Goal: Transaction & Acquisition: Purchase product/service

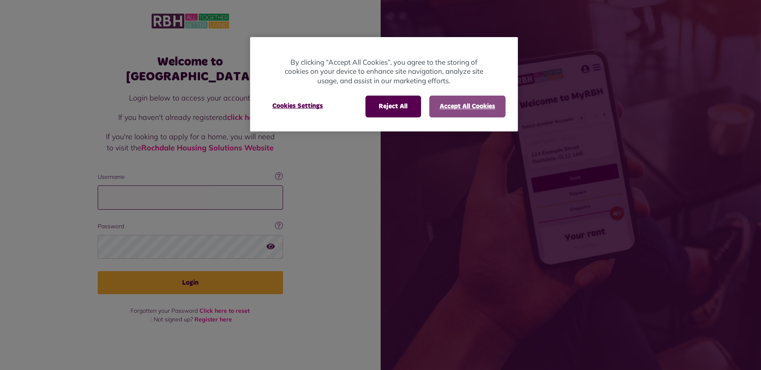
type input "**********"
click at [489, 112] on button "Accept All Cookies" at bounding box center [467, 106] width 76 height 21
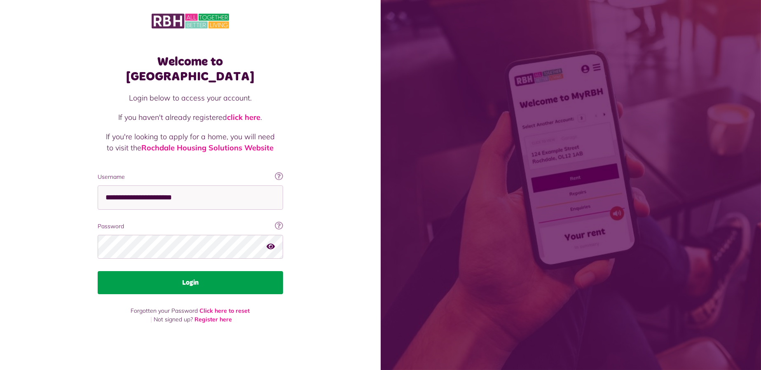
drag, startPoint x: 146, startPoint y: 280, endPoint x: 161, endPoint y: 284, distance: 15.0
click at [146, 281] on button "Login" at bounding box center [190, 282] width 185 height 23
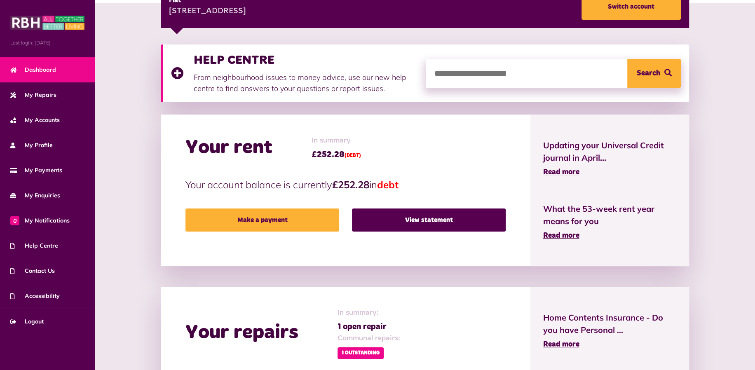
scroll to position [412, 0]
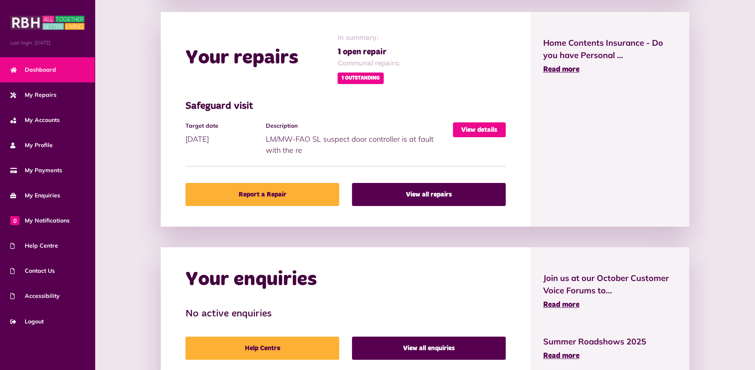
click at [468, 126] on link "View details" at bounding box center [479, 129] width 53 height 15
click at [481, 131] on link "View details" at bounding box center [479, 129] width 53 height 15
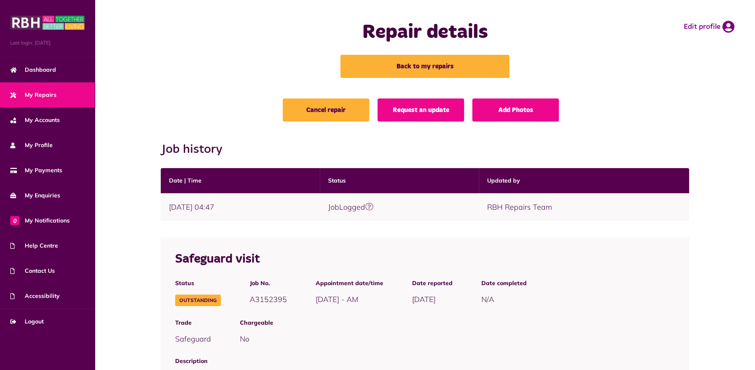
scroll to position [137, 0]
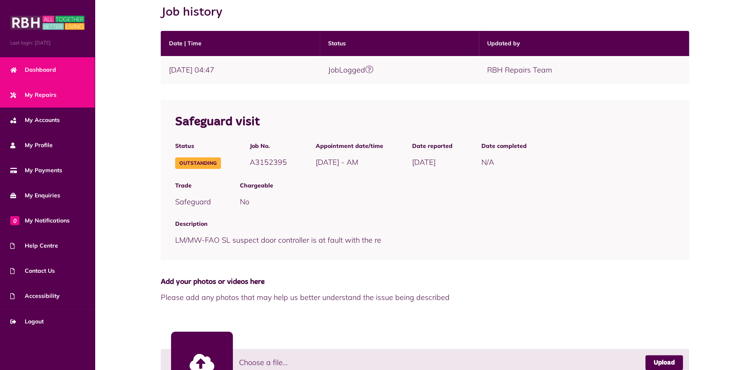
click at [41, 68] on span "Dashboard" at bounding box center [33, 70] width 46 height 9
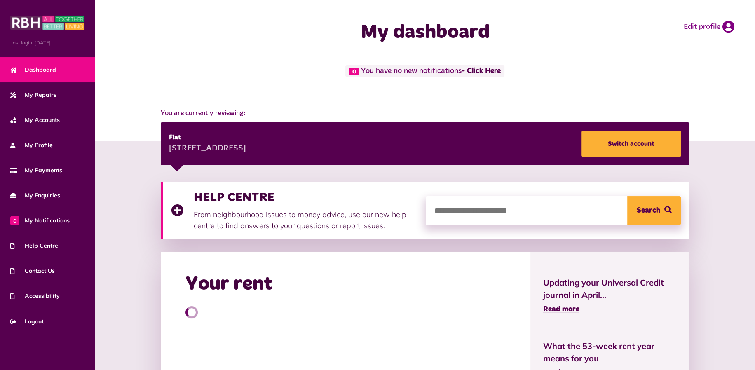
scroll to position [137, 0]
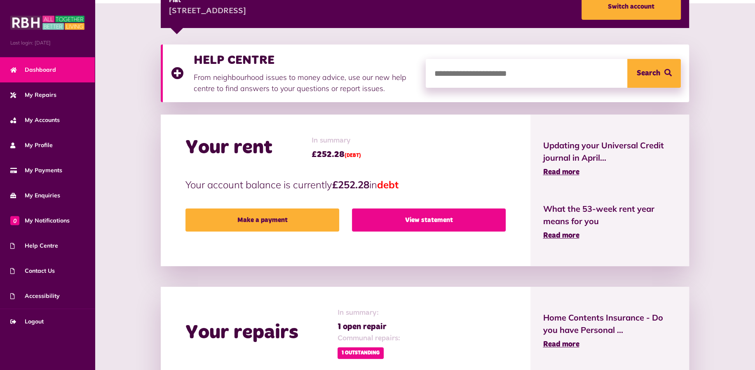
click at [387, 218] on link "View statement" at bounding box center [429, 219] width 154 height 23
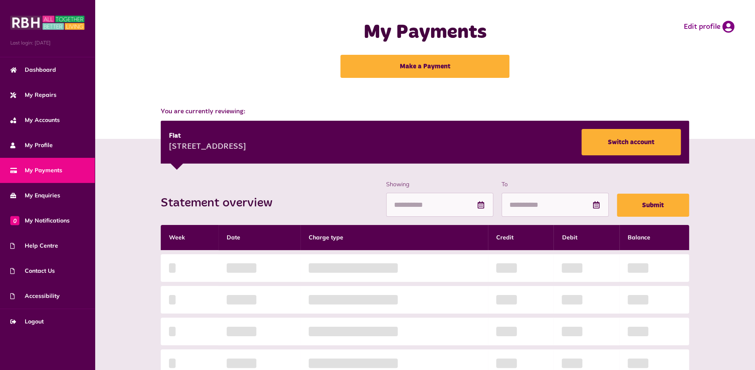
scroll to position [137, 0]
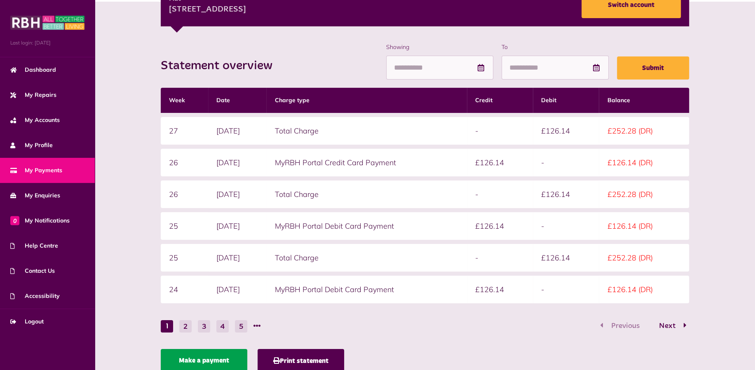
click at [218, 364] on link "Make a payment" at bounding box center [204, 360] width 87 height 23
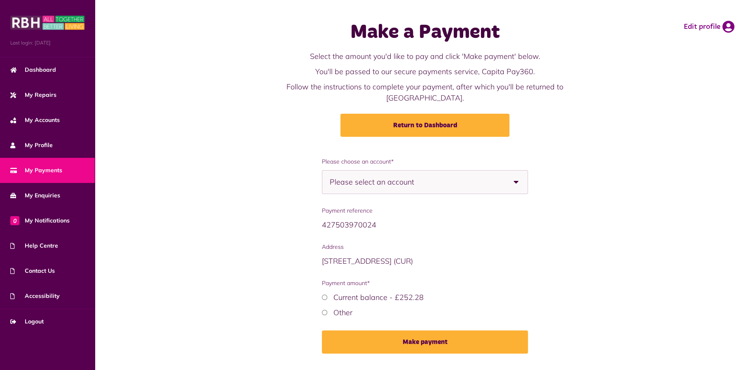
click at [361, 173] on span "Please select an account" at bounding box center [386, 182] width 113 height 23
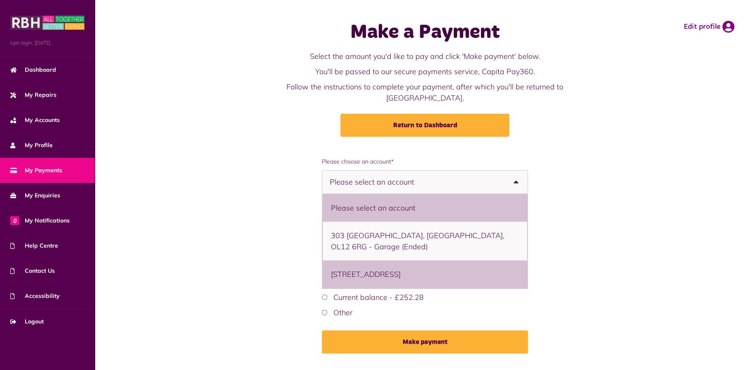
click at [375, 263] on li "397 Thetford, Lower Falinge, Rochdale, OL12 6RB - Flat" at bounding box center [425, 274] width 205 height 28
select select "**********"
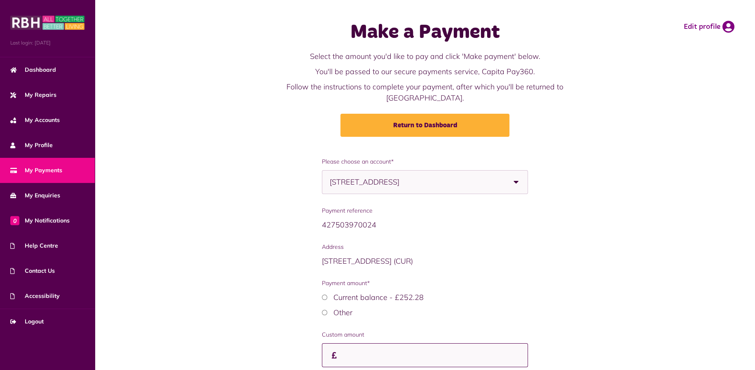
click at [350, 343] on input "Payment amount*" at bounding box center [425, 355] width 206 height 24
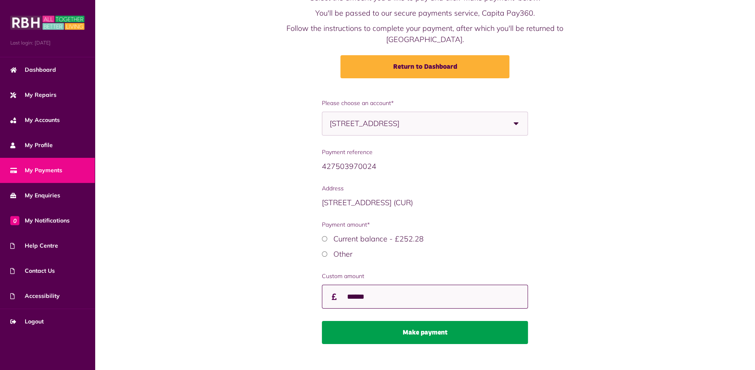
type input "******"
click at [408, 324] on button "Make payment" at bounding box center [425, 332] width 206 height 23
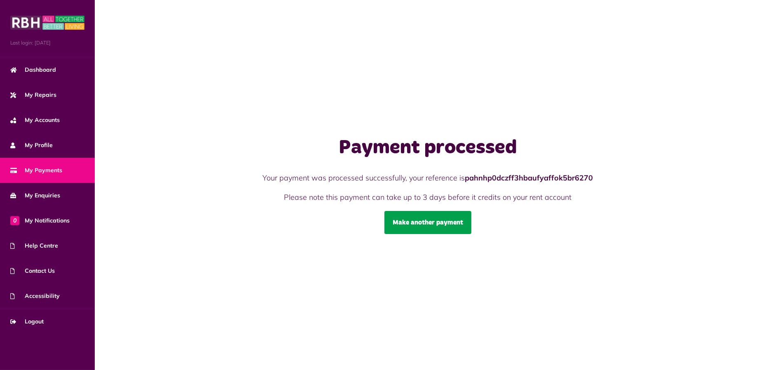
click at [440, 223] on link "Make another payment" at bounding box center [427, 222] width 87 height 23
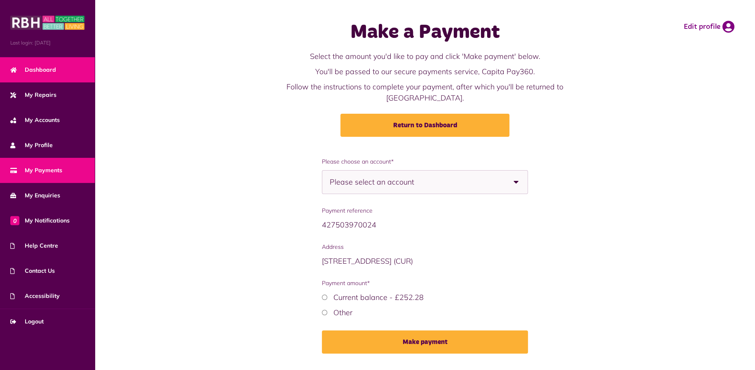
drag, startPoint x: 45, startPoint y: 72, endPoint x: 34, endPoint y: 75, distance: 11.6
click at [44, 72] on span "Dashboard" at bounding box center [33, 70] width 46 height 9
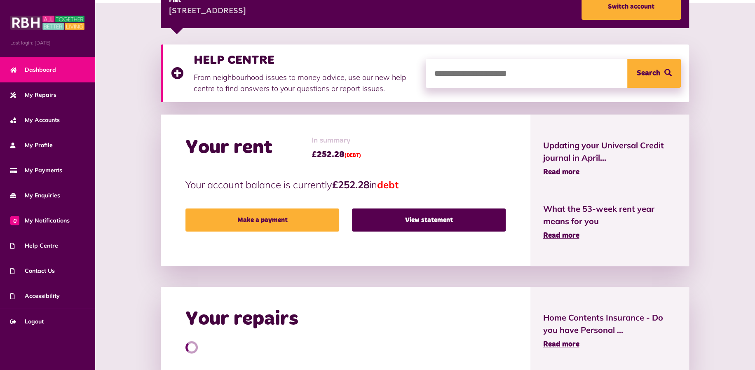
scroll to position [274, 0]
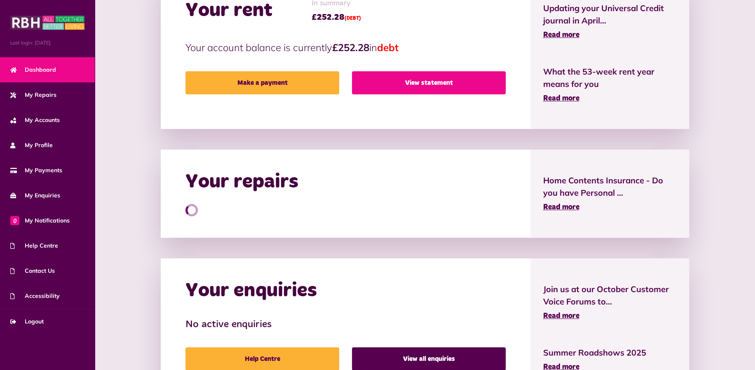
click at [409, 87] on link "View statement" at bounding box center [429, 82] width 154 height 23
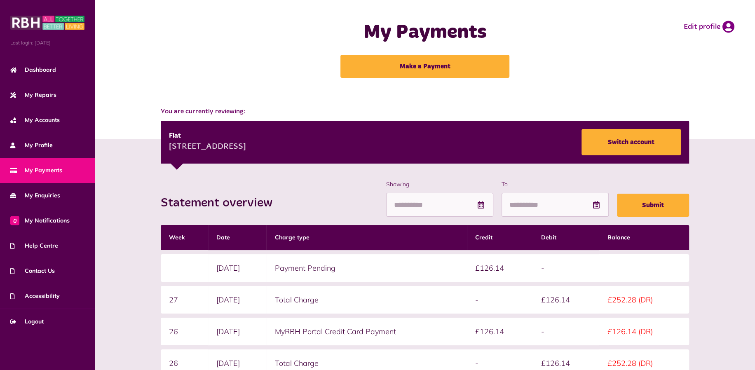
scroll to position [137, 0]
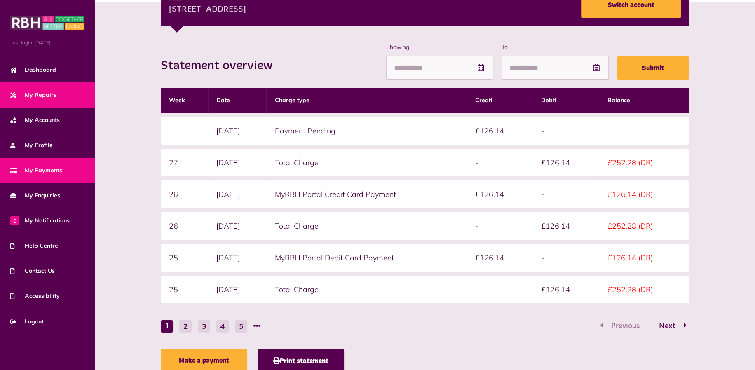
click at [36, 94] on span "My Repairs" at bounding box center [33, 95] width 46 height 9
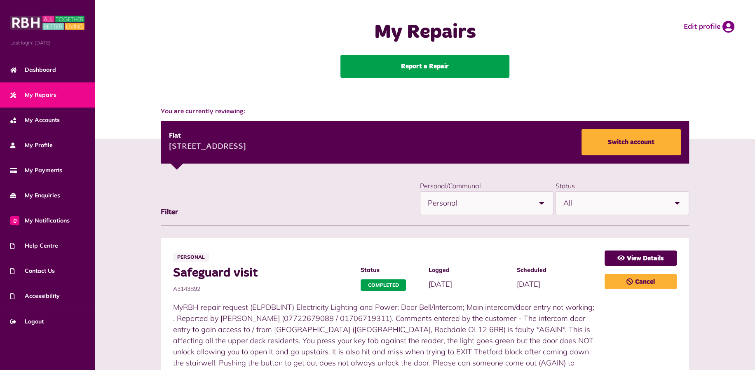
click at [446, 70] on link "Report a Repair" at bounding box center [424, 66] width 169 height 23
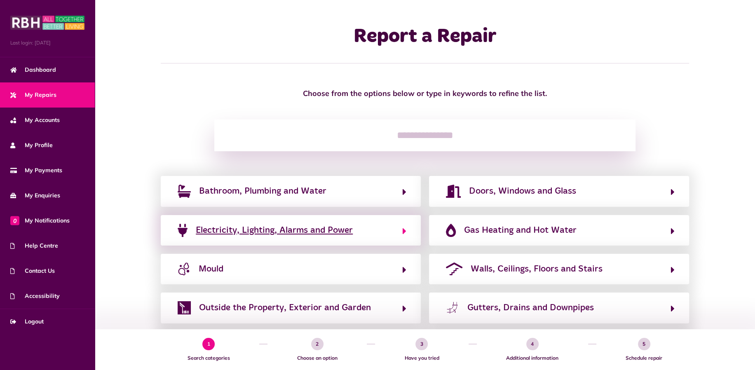
click at [330, 230] on span "Electricity, Lighting, Alarms and Power" at bounding box center [274, 230] width 157 height 13
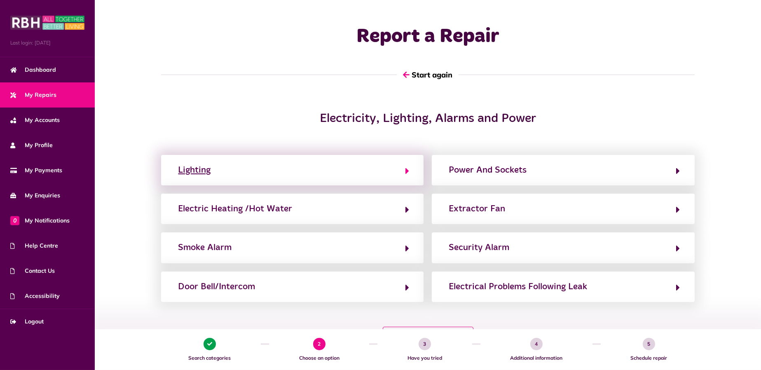
click at [211, 171] on button "Lighting" at bounding box center [293, 170] width 234 height 14
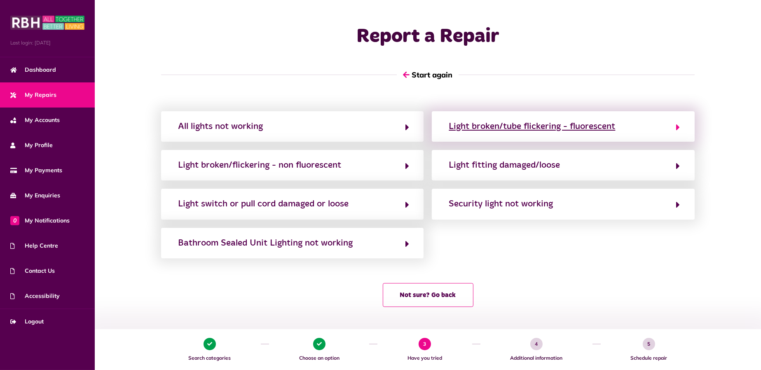
click at [498, 127] on div "Light broken/tube flickering - fluorescent" at bounding box center [532, 126] width 166 height 13
